Goal: Transaction & Acquisition: Purchase product/service

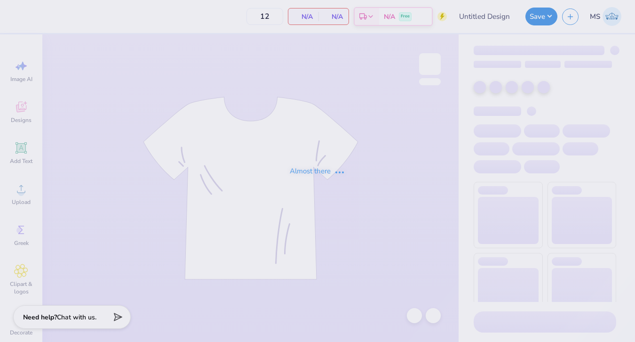
type input "Jailbreak"
type input "45"
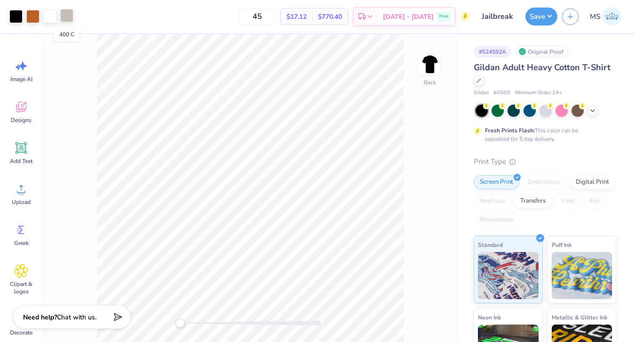
click at [68, 20] on div at bounding box center [66, 15] width 13 height 13
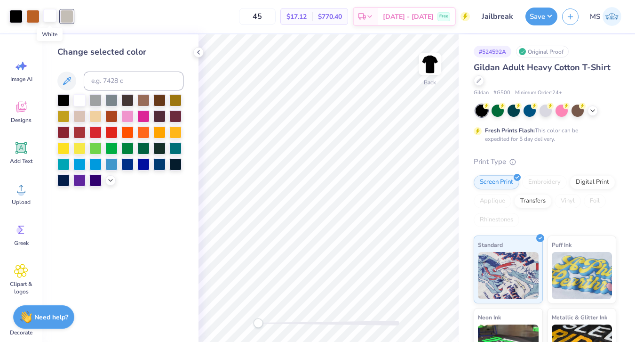
click at [54, 17] on div at bounding box center [49, 15] width 13 height 13
click at [96, 76] on input at bounding box center [134, 81] width 100 height 19
type input "400"
click at [194, 53] on div at bounding box center [198, 52] width 10 height 10
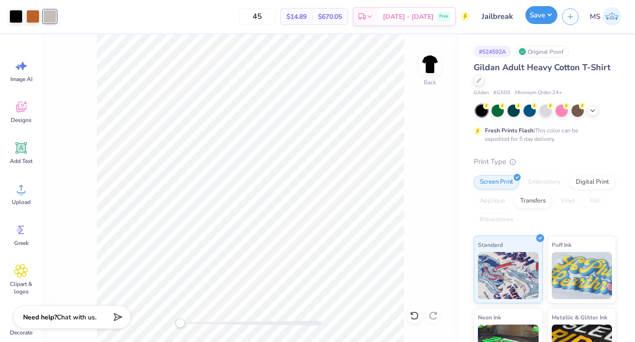
click at [548, 14] on button "Save" at bounding box center [542, 15] width 32 height 18
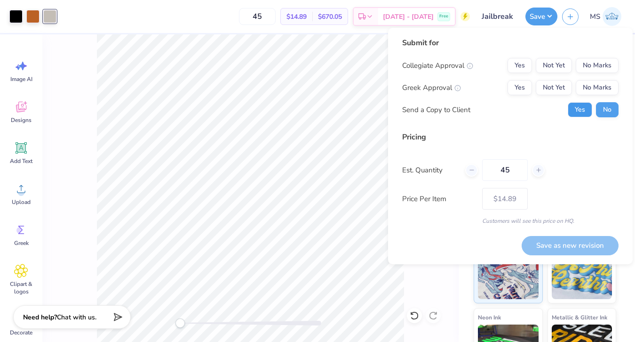
click at [572, 114] on button "Yes" at bounding box center [580, 109] width 24 height 15
click at [520, 89] on button "Yes" at bounding box center [520, 87] width 24 height 15
click at [586, 66] on button "No Marks" at bounding box center [597, 65] width 43 height 15
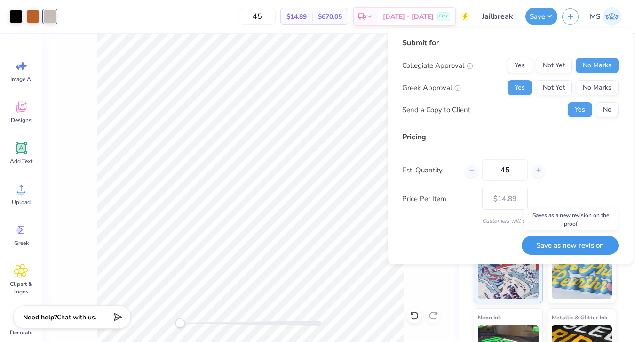
click at [560, 243] on button "Save as new revision" at bounding box center [570, 245] width 97 height 19
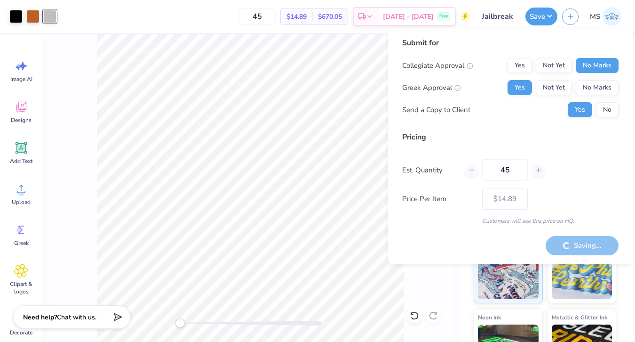
type input "– –"
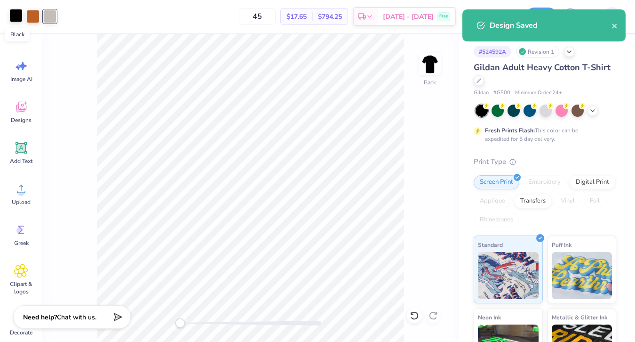
click at [10, 18] on div at bounding box center [15, 15] width 13 height 13
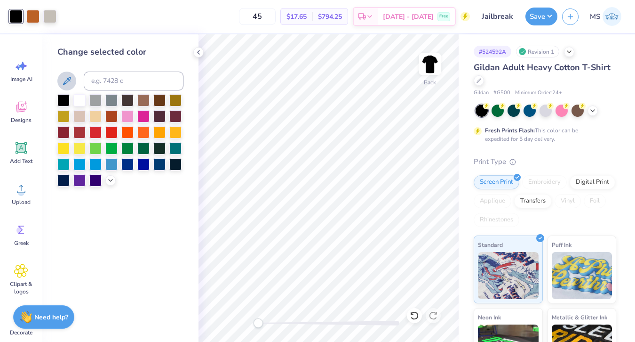
click at [63, 87] on icon at bounding box center [66, 80] width 11 height 11
click at [199, 54] on polyline at bounding box center [199, 52] width 2 height 4
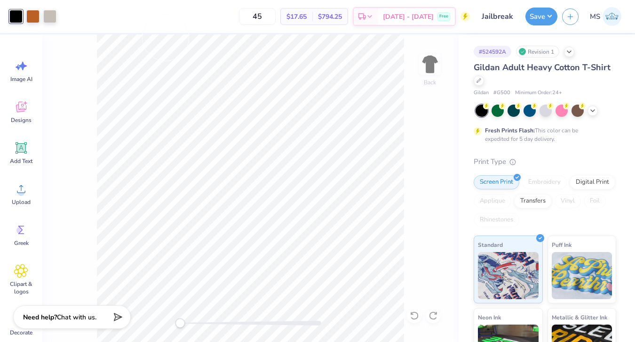
click at [14, 16] on div at bounding box center [15, 16] width 13 height 13
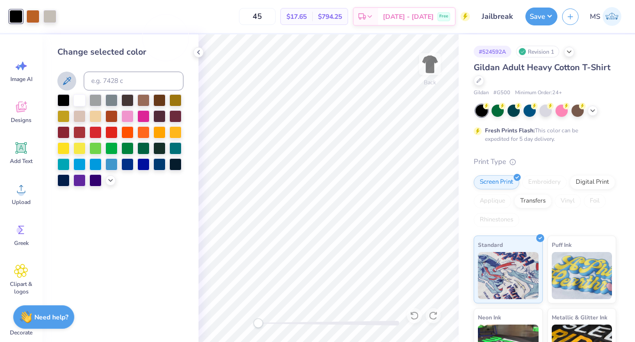
click at [63, 80] on icon at bounding box center [66, 80] width 11 height 11
click at [201, 53] on icon at bounding box center [199, 52] width 8 height 8
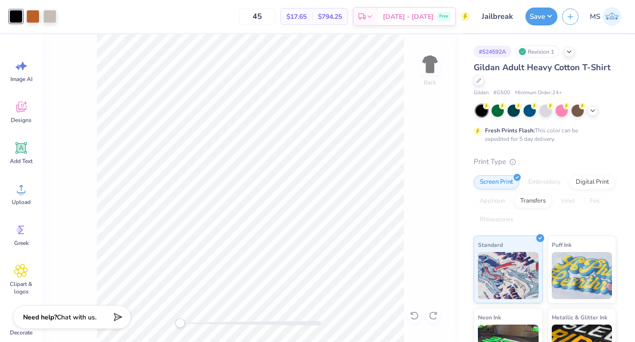
click at [438, 199] on div "Back" at bounding box center [250, 187] width 417 height 307
click at [13, 17] on div at bounding box center [15, 16] width 13 height 13
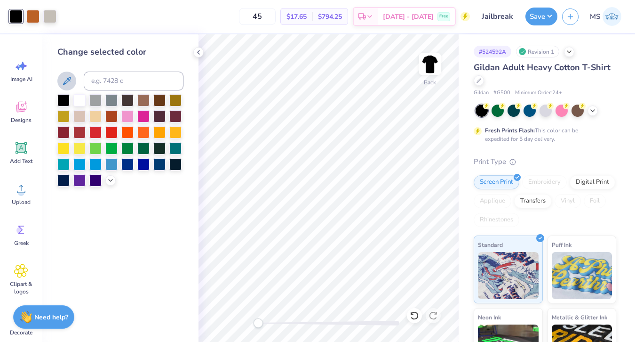
click at [63, 80] on icon at bounding box center [66, 80] width 11 height 11
click at [100, 84] on input at bounding box center [134, 81] width 100 height 19
type input "400"
click at [414, 311] on icon at bounding box center [414, 315] width 9 height 9
click at [201, 53] on icon at bounding box center [199, 52] width 8 height 8
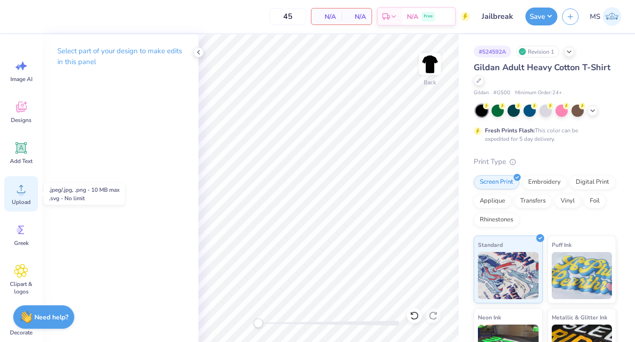
click at [29, 187] on div "Upload" at bounding box center [21, 193] width 34 height 35
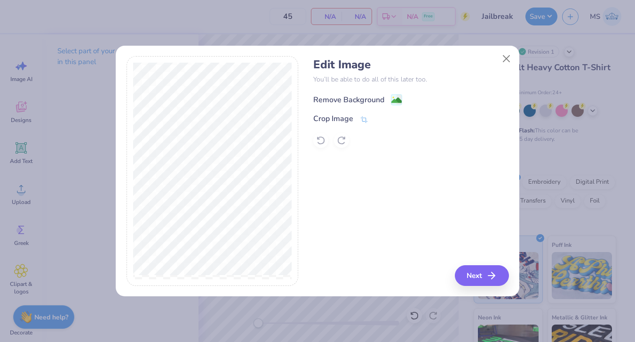
click at [341, 96] on div "Remove Background" at bounding box center [349, 99] width 71 height 11
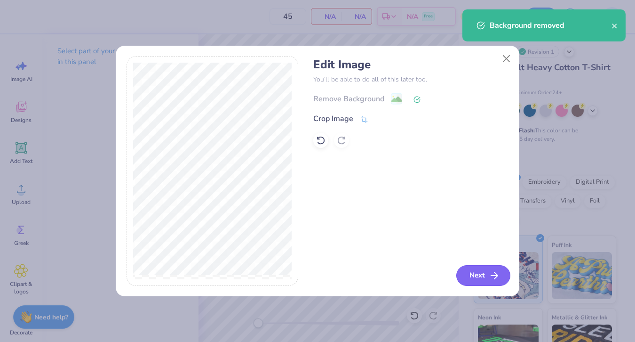
click at [471, 276] on button "Next" at bounding box center [484, 275] width 54 height 21
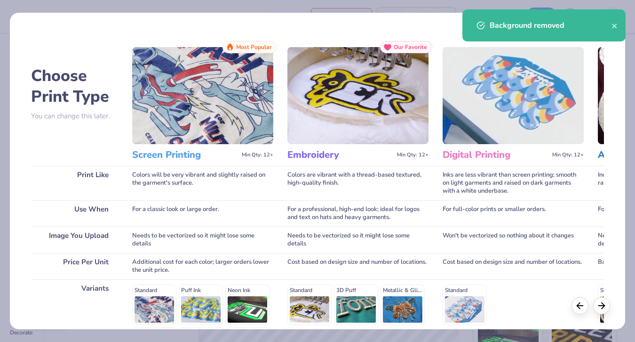
scroll to position [128, 0]
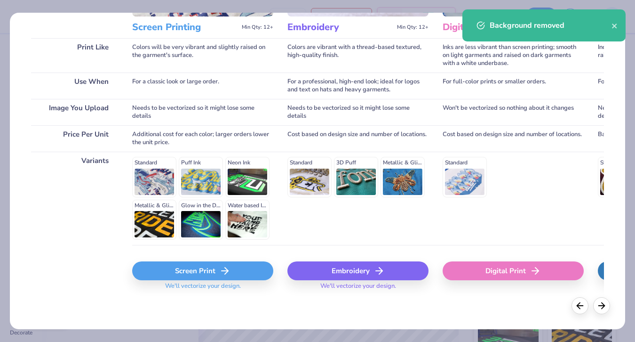
click at [203, 280] on div "Screen Print We'll vectorize your design." at bounding box center [202, 278] width 141 height 34
click at [201, 271] on div "Screen Print" at bounding box center [202, 270] width 141 height 19
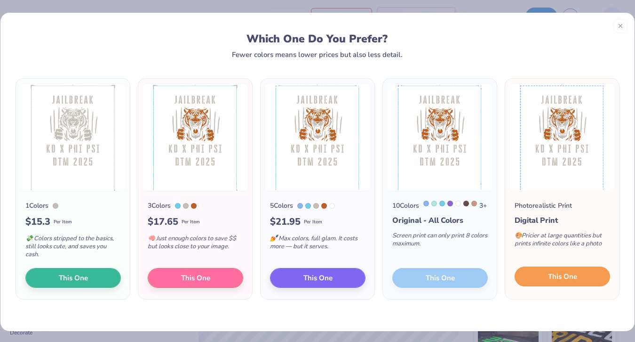
click at [532, 281] on button "This One" at bounding box center [563, 276] width 96 height 20
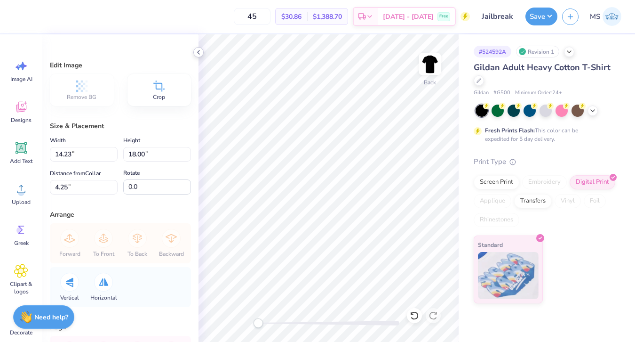
click at [200, 54] on icon at bounding box center [199, 52] width 8 height 8
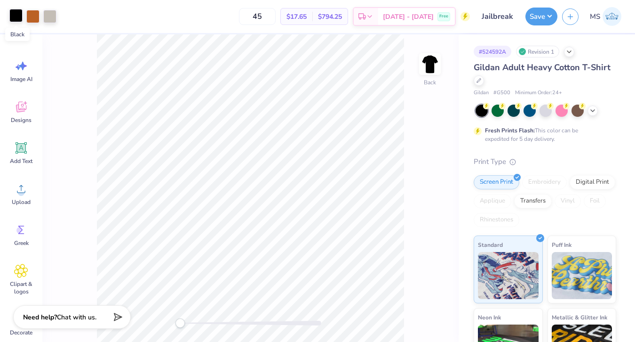
click at [10, 19] on div at bounding box center [15, 15] width 13 height 13
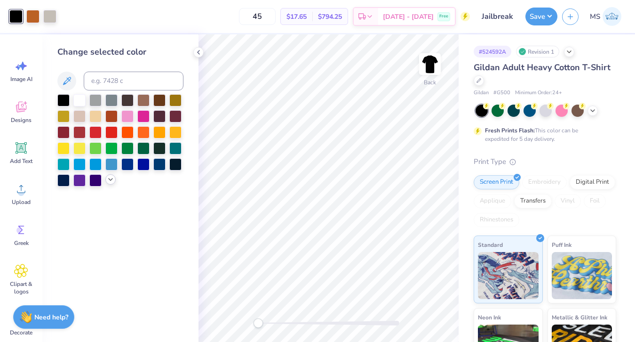
click at [108, 178] on icon at bounding box center [111, 180] width 8 height 8
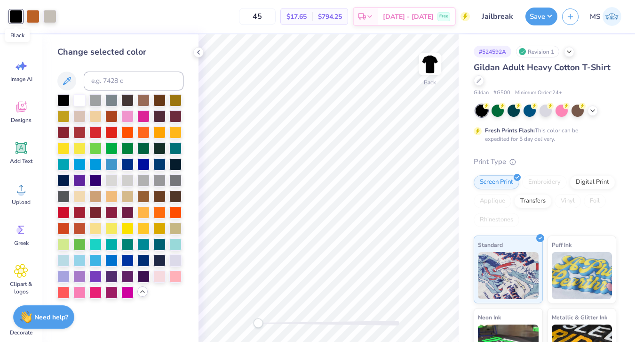
click at [19, 20] on div at bounding box center [15, 16] width 13 height 13
